Goal: Navigation & Orientation: Find specific page/section

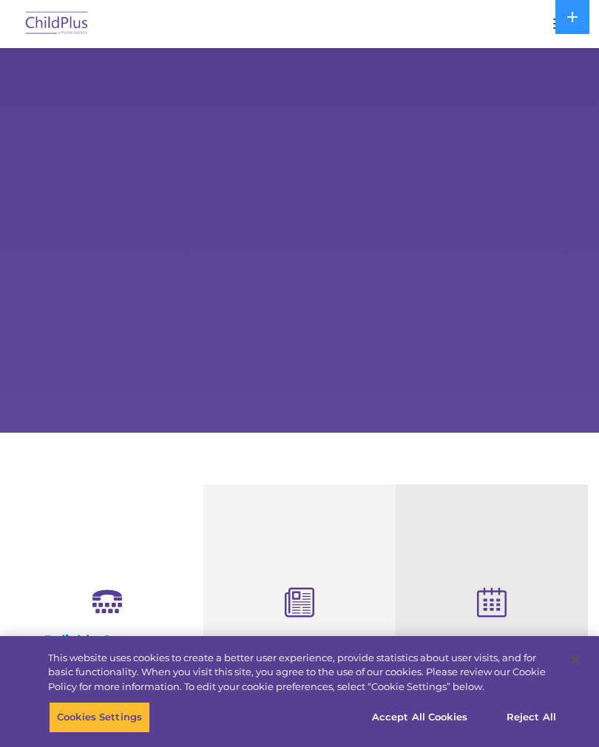
select select "MEDIUM"
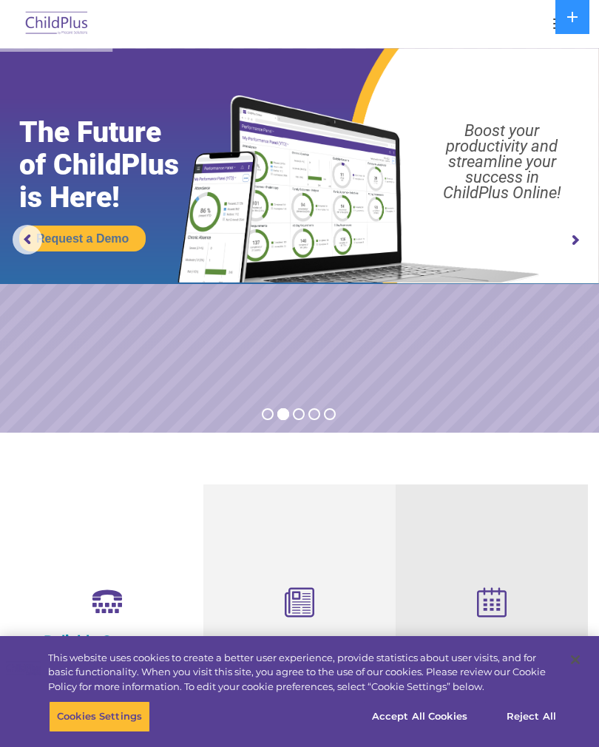
click at [28, 243] on rs-arrow at bounding box center [28, 240] width 30 height 30
click at [26, 240] on rs-arrow at bounding box center [28, 240] width 30 height 30
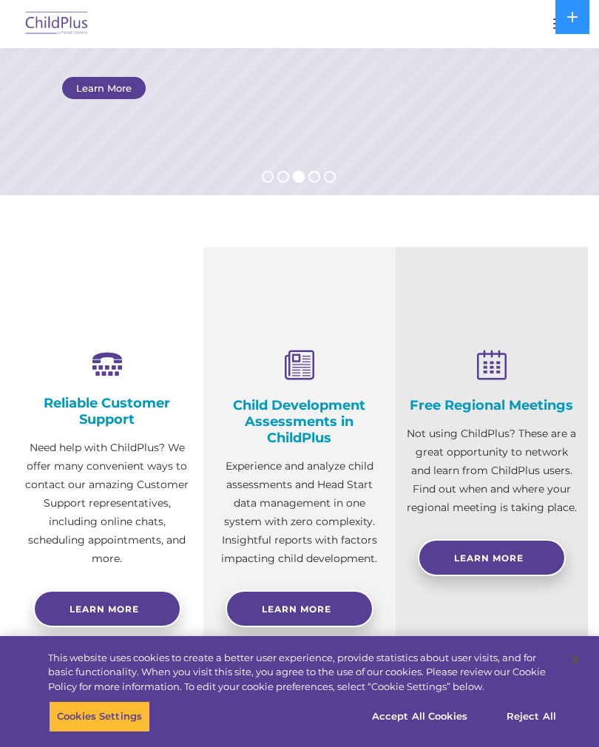
scroll to position [268, 0]
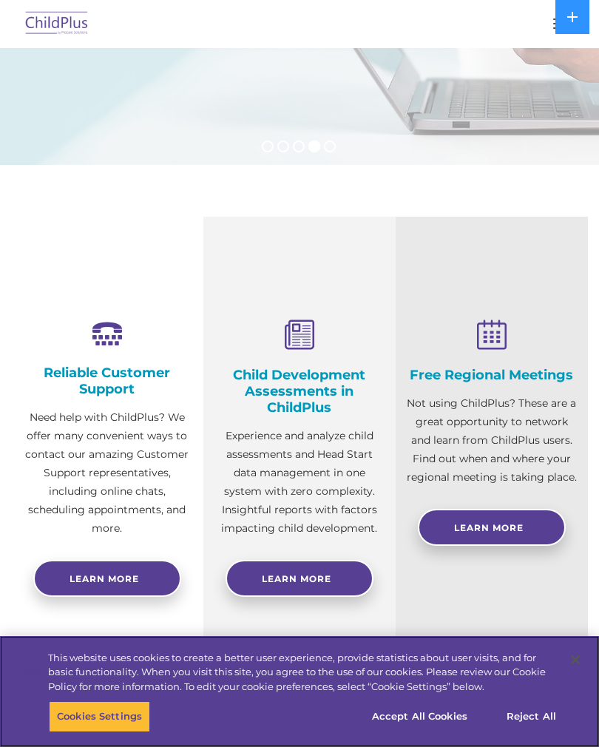
click at [100, 733] on button "Cookies Settings" at bounding box center [99, 716] width 101 height 31
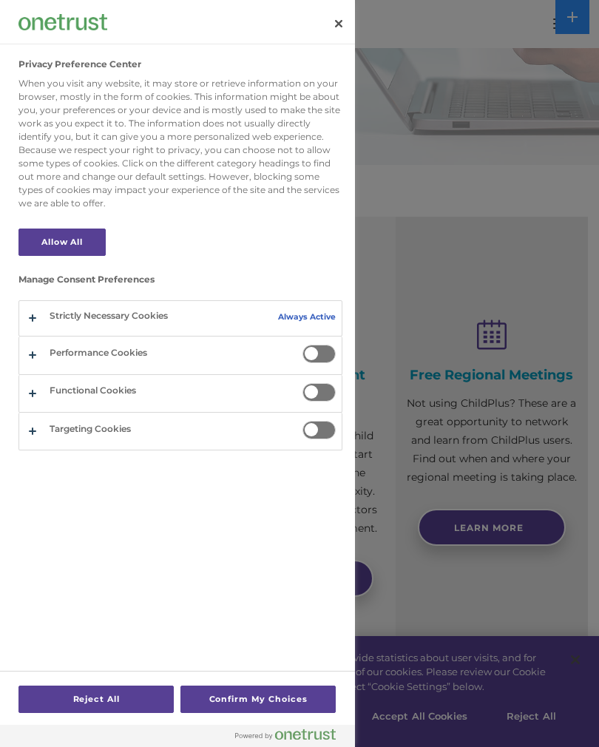
click at [280, 713] on button "Confirm My Choices" at bounding box center [258, 699] width 155 height 27
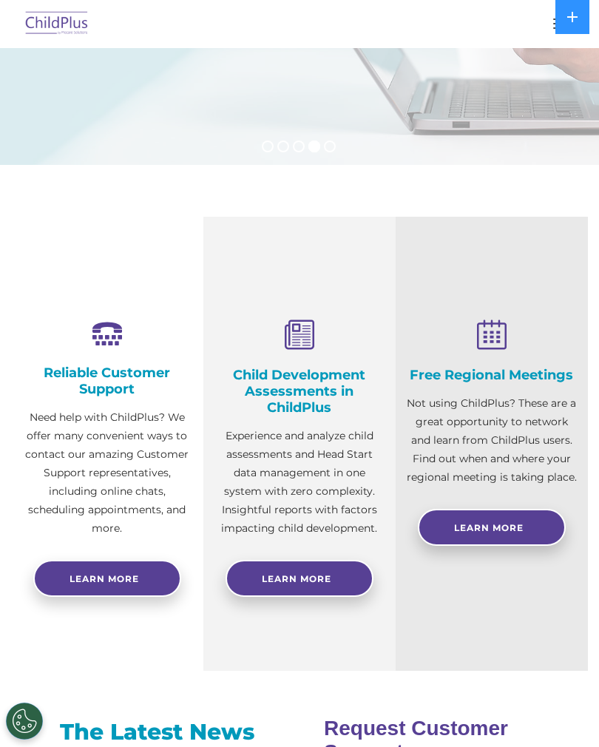
click at [553, 27] on button "button" at bounding box center [561, 24] width 31 height 24
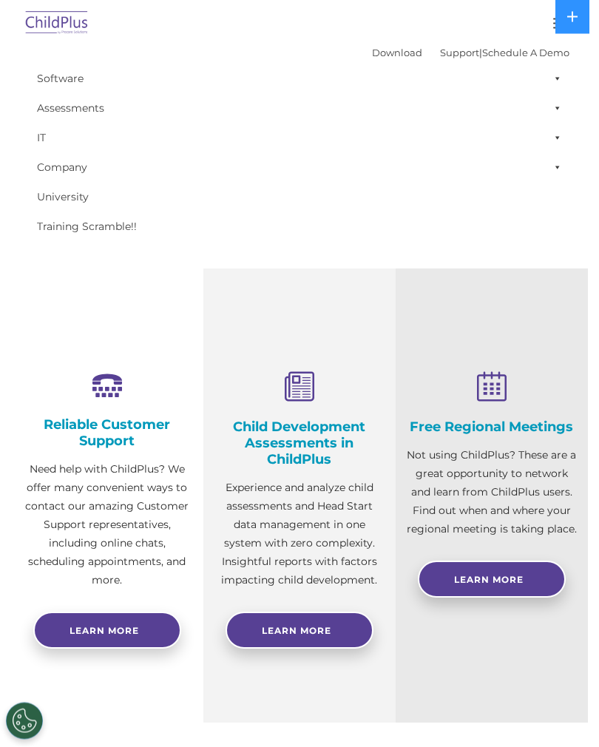
scroll to position [210, 0]
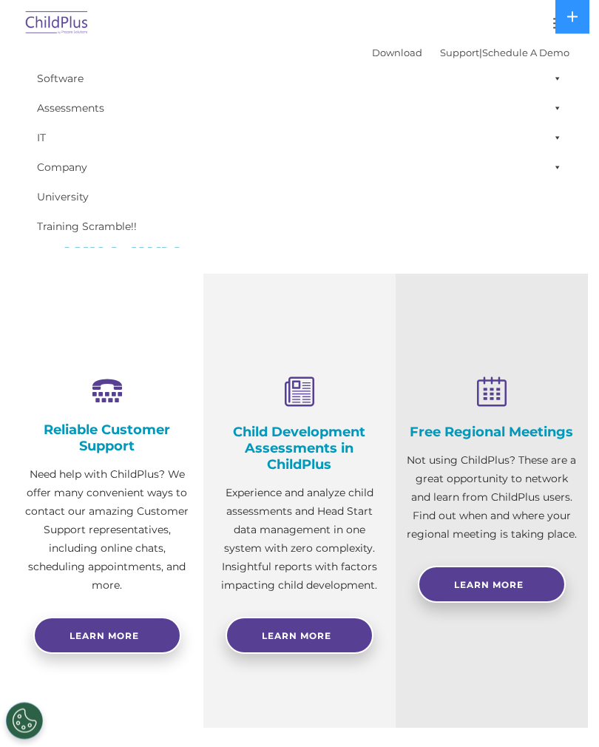
click at [431, 240] on link "Training Scramble!!" at bounding box center [300, 227] width 540 height 30
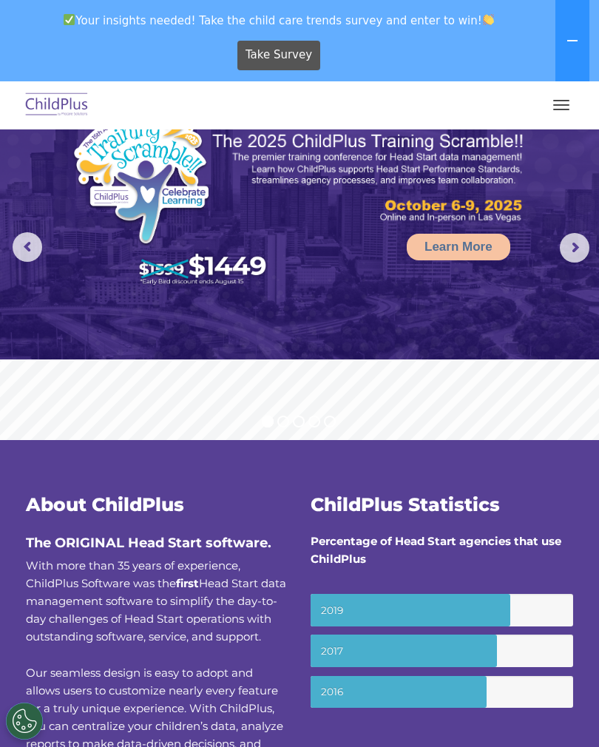
click at [559, 106] on button "button" at bounding box center [561, 105] width 31 height 24
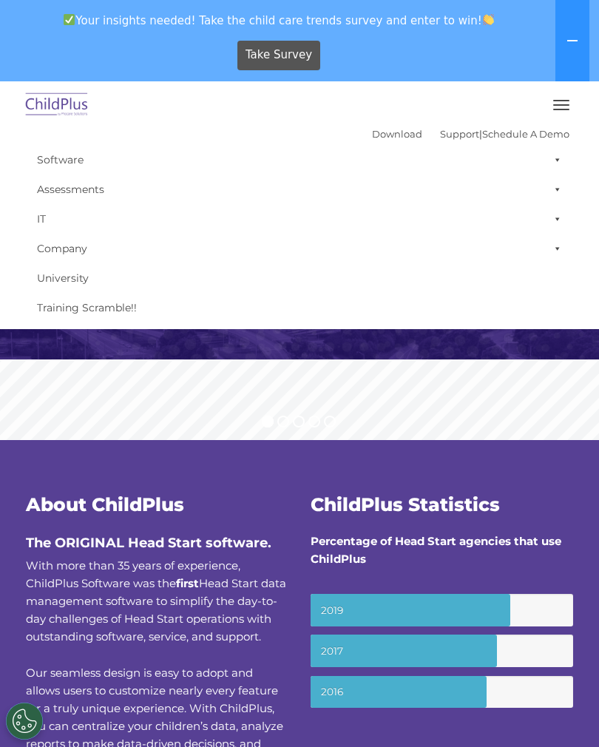
click at [562, 155] on span at bounding box center [555, 160] width 15 height 30
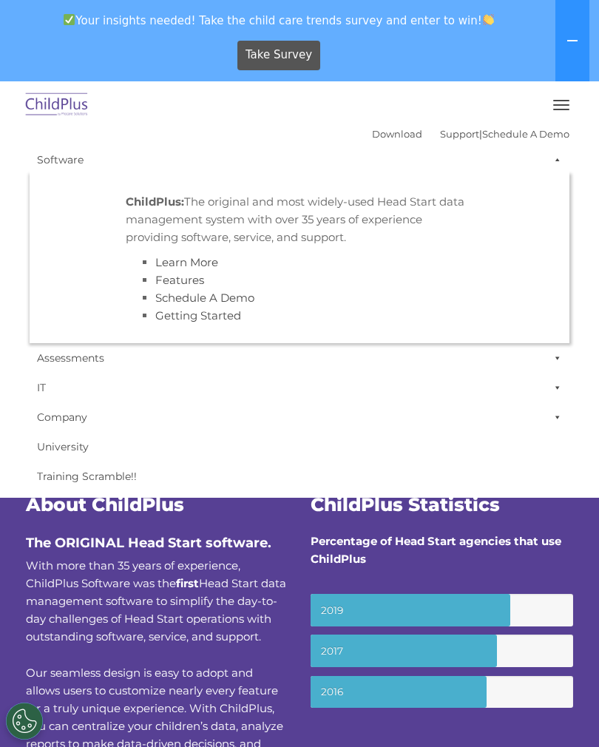
click at [562, 161] on span at bounding box center [555, 160] width 15 height 30
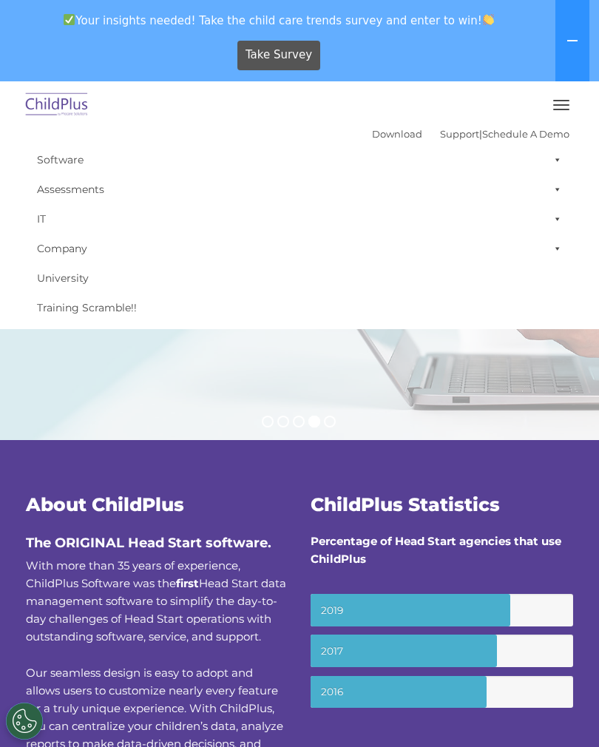
click at [372, 138] on link "Download" at bounding box center [397, 134] width 50 height 12
